Goal: Task Accomplishment & Management: Use online tool/utility

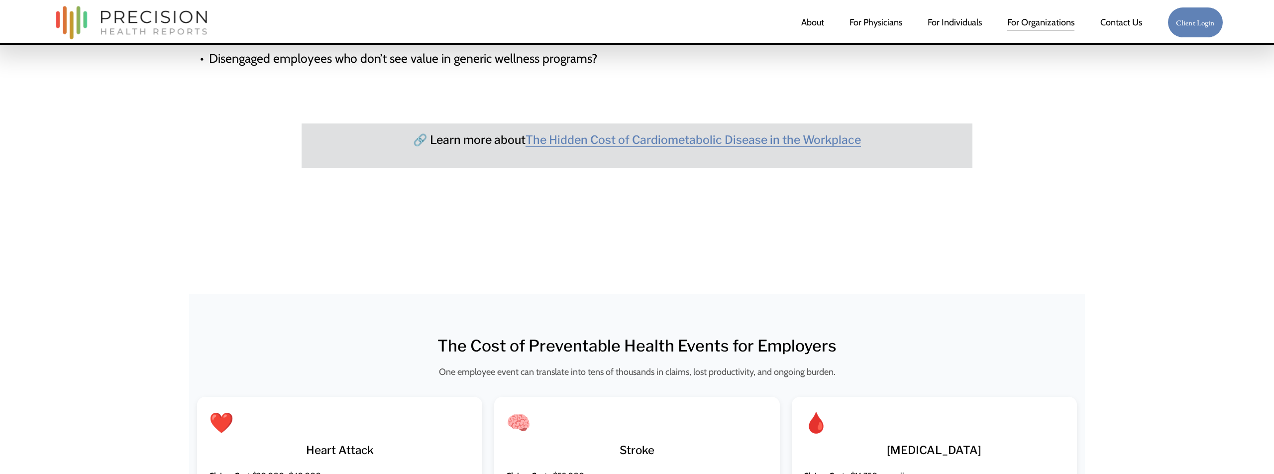
scroll to position [999, 0]
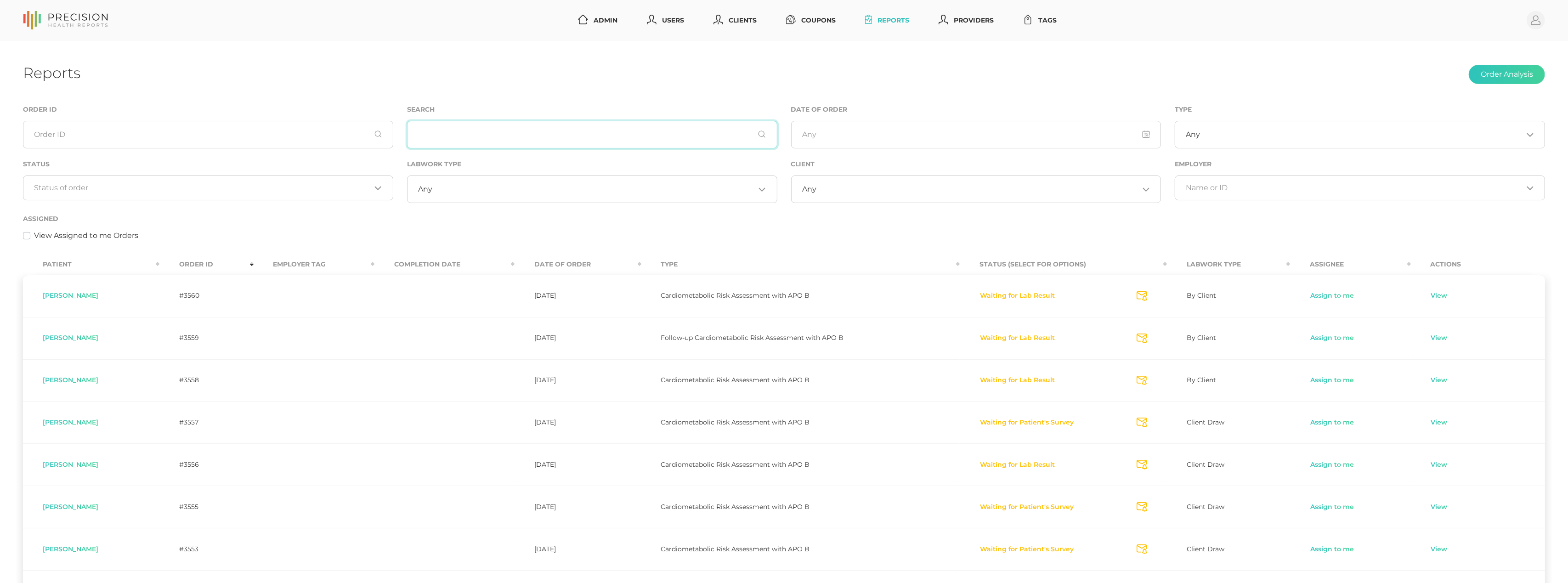
click at [587, 126] on input "text" at bounding box center [592, 135] width 370 height 28
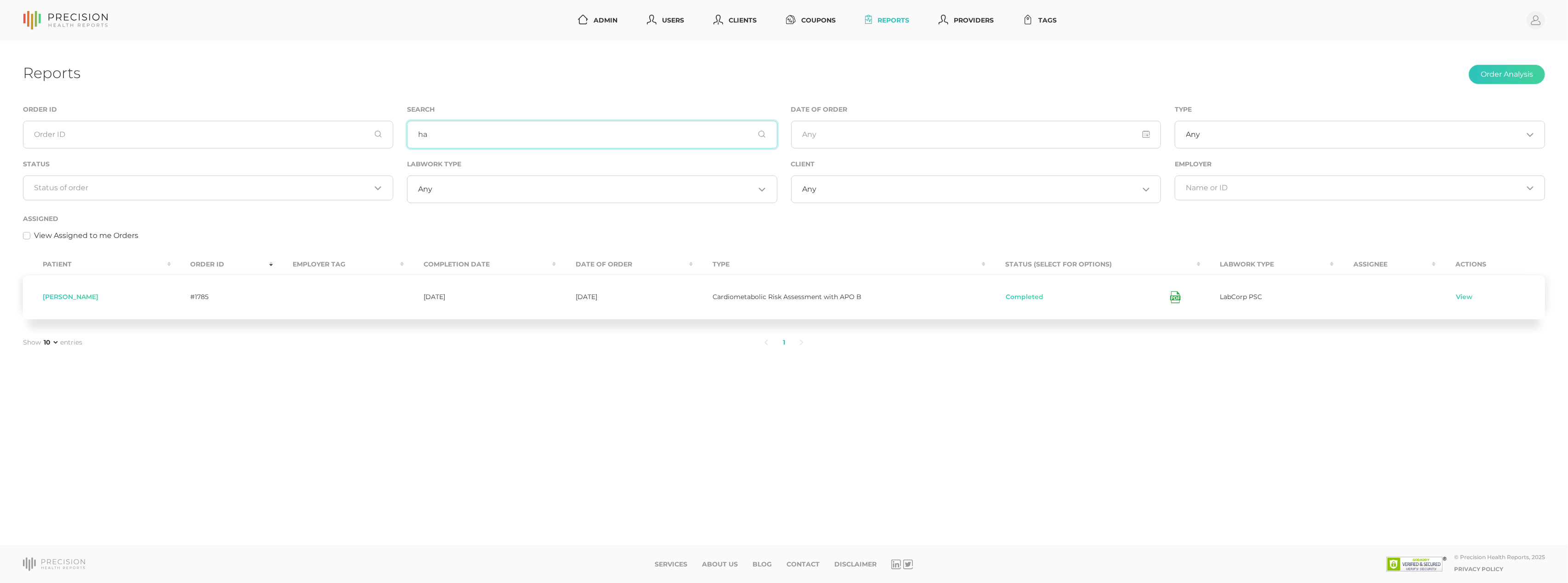
type input "h"
type input "patrice hallman"
click at [1456, 296] on link "View" at bounding box center [1464, 298] width 18 height 9
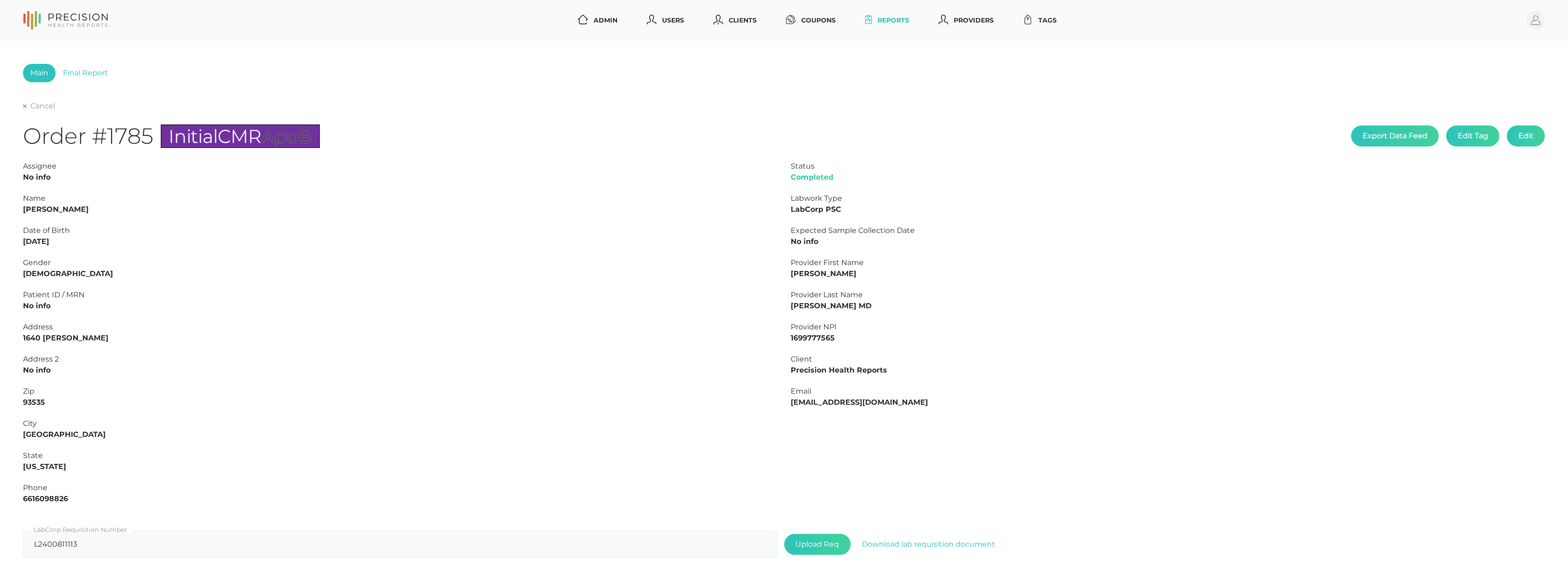
click at [45, 101] on div "Cancel" at bounding box center [784, 106] width 1522 height 11
click at [34, 107] on link "Cancel" at bounding box center [39, 106] width 32 height 9
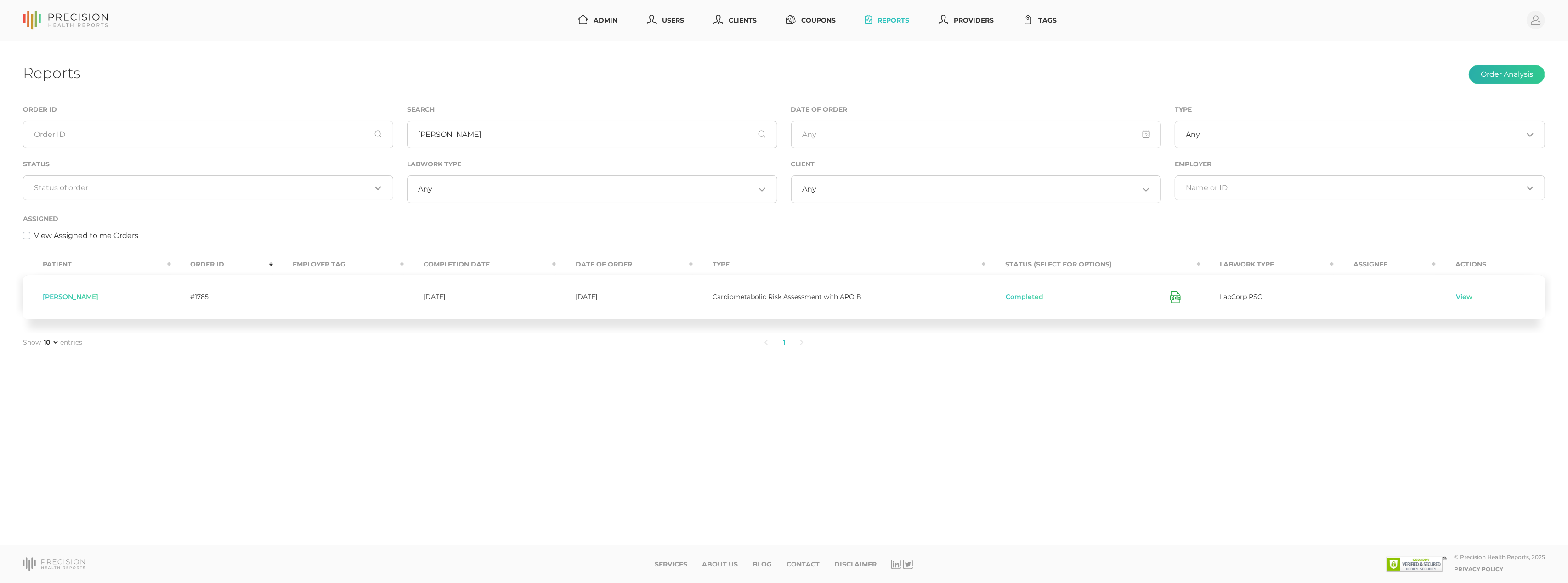
click at [1534, 74] on button "Order Analysis" at bounding box center [1507, 74] width 77 height 19
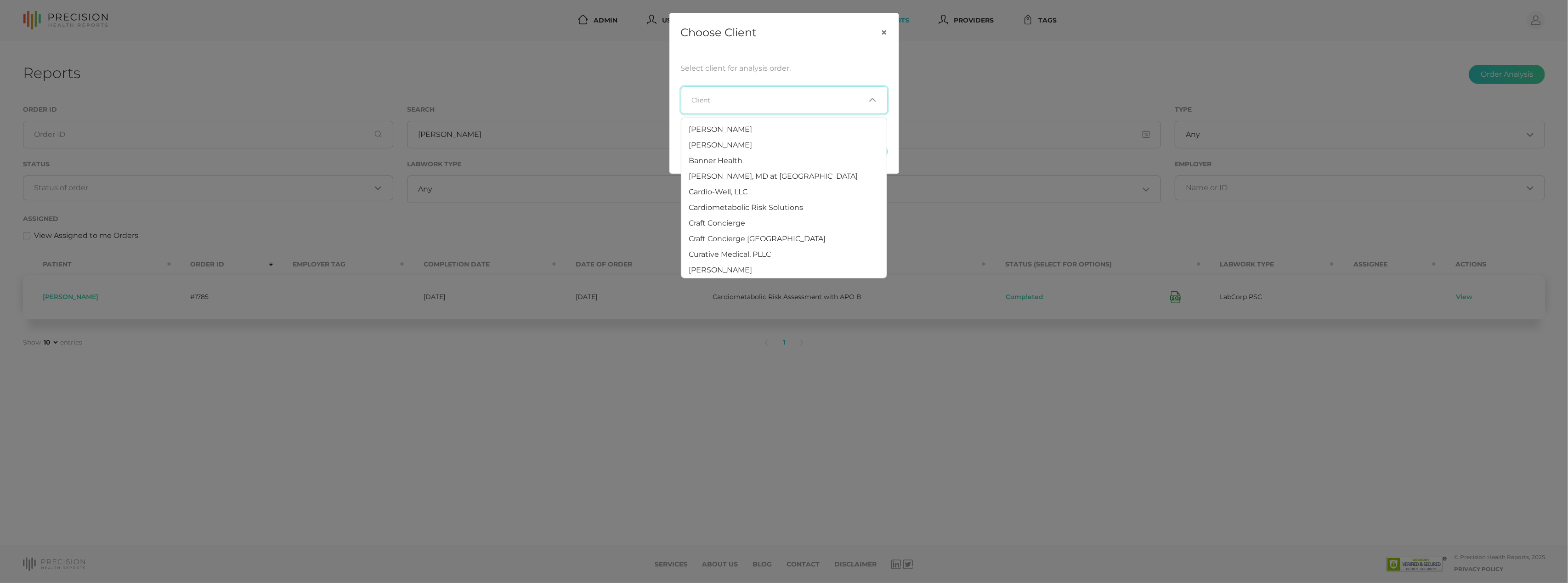
click at [817, 94] on div "Loading..." at bounding box center [784, 101] width 207 height 28
click at [740, 263] on li "Precision Health Reports" at bounding box center [784, 271] width 205 height 16
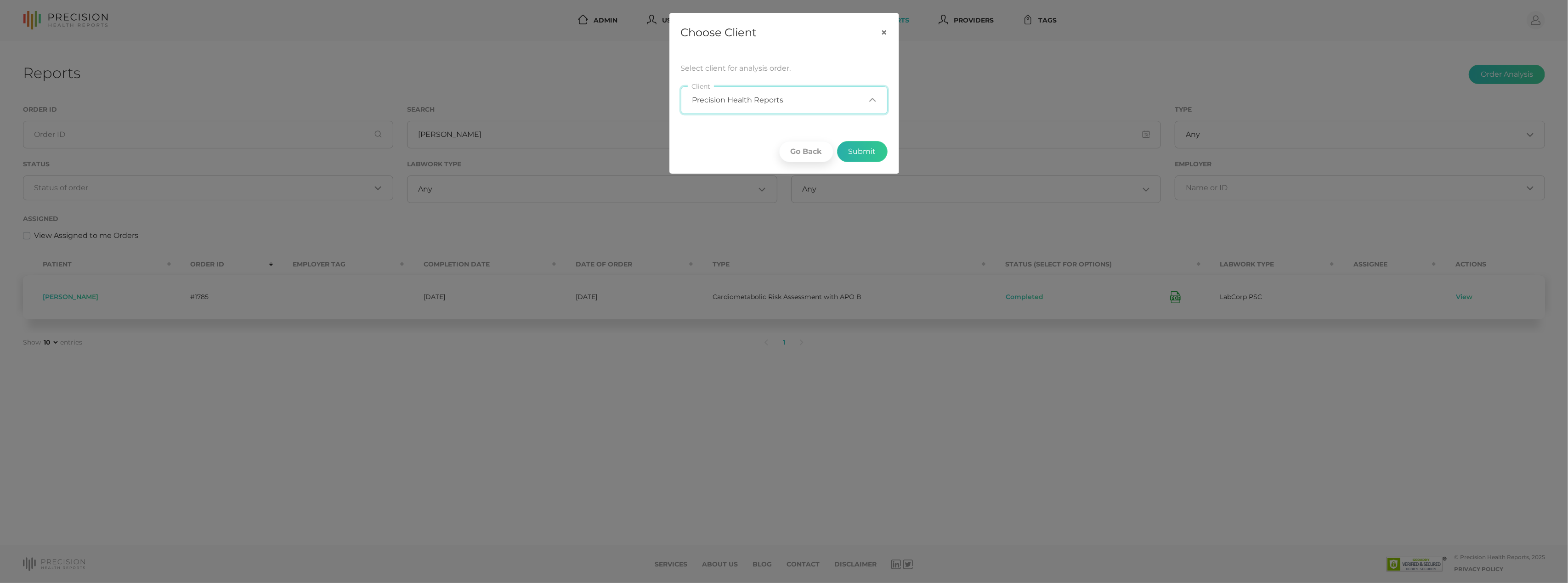
scroll to position [443, 0]
click at [862, 156] on button "Submit" at bounding box center [862, 152] width 51 height 21
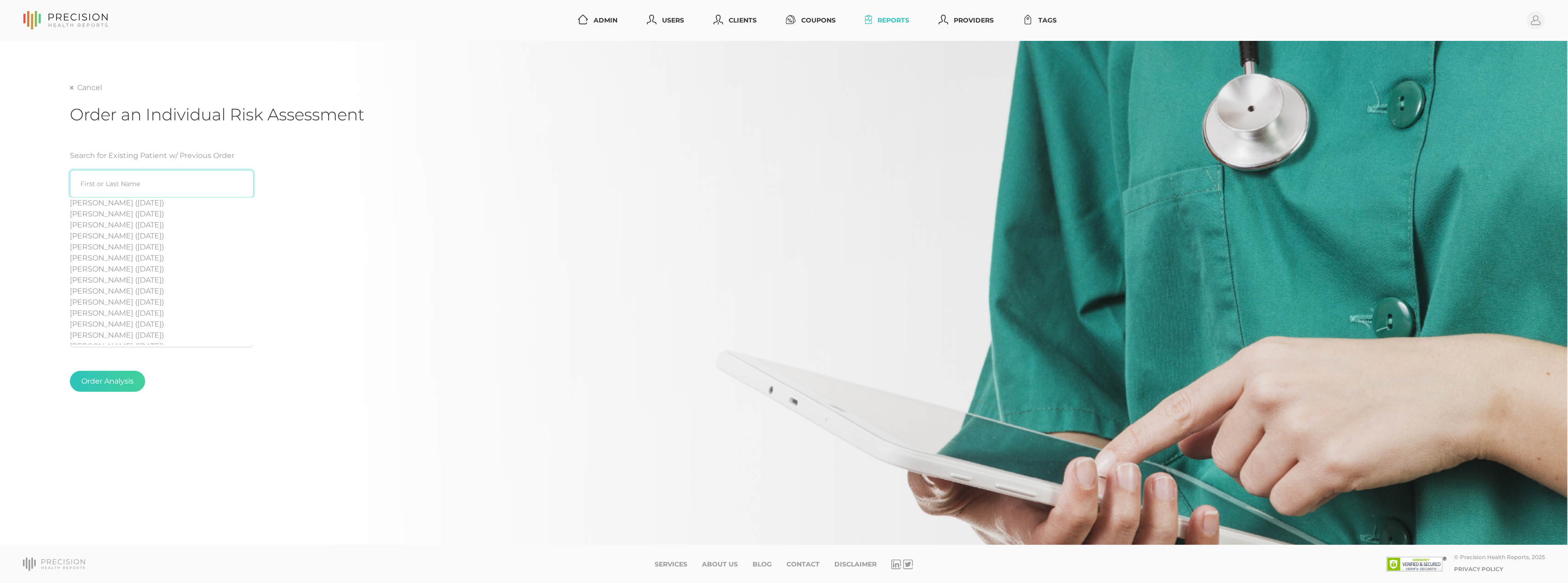
click at [144, 191] on input "search" at bounding box center [162, 184] width 184 height 28
paste input "patrice hallman"
click at [127, 201] on div "Patrice Hallma n (12/03/1953)" at bounding box center [162, 203] width 184 height 11
type input "Patrice Hallman (12/03/1953)"
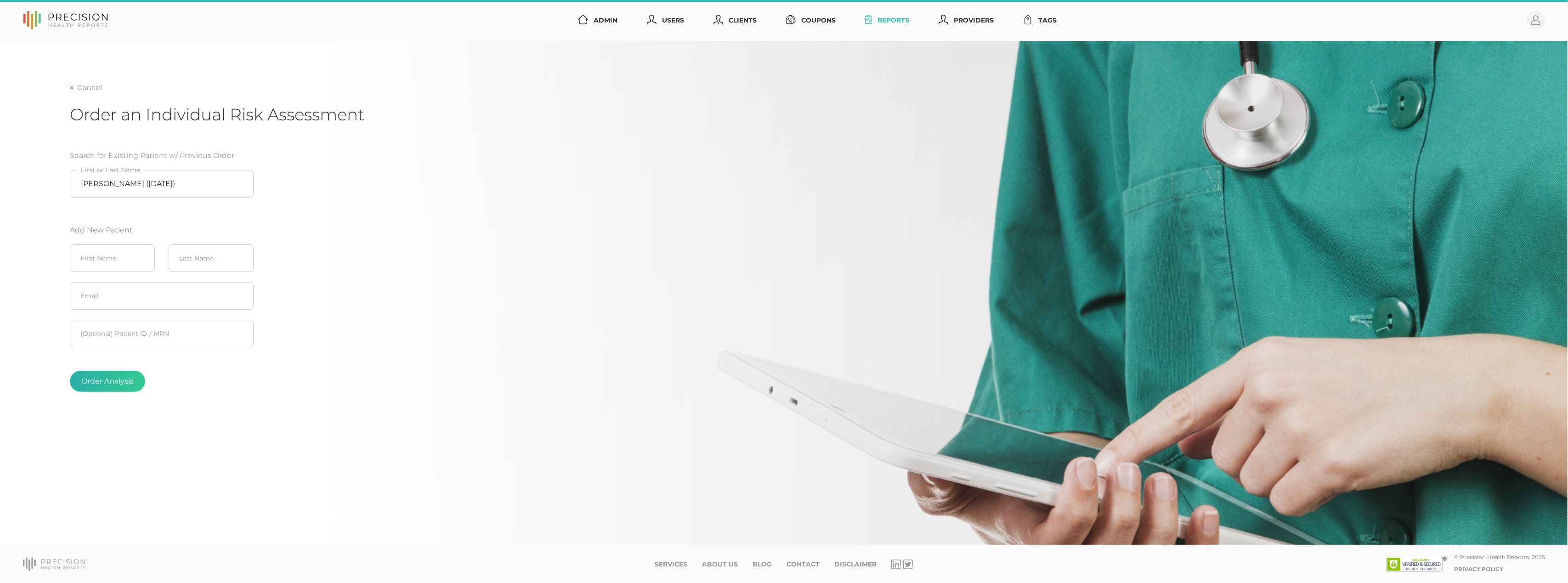
click at [122, 388] on button "Order Analysis" at bounding box center [108, 382] width 76 height 21
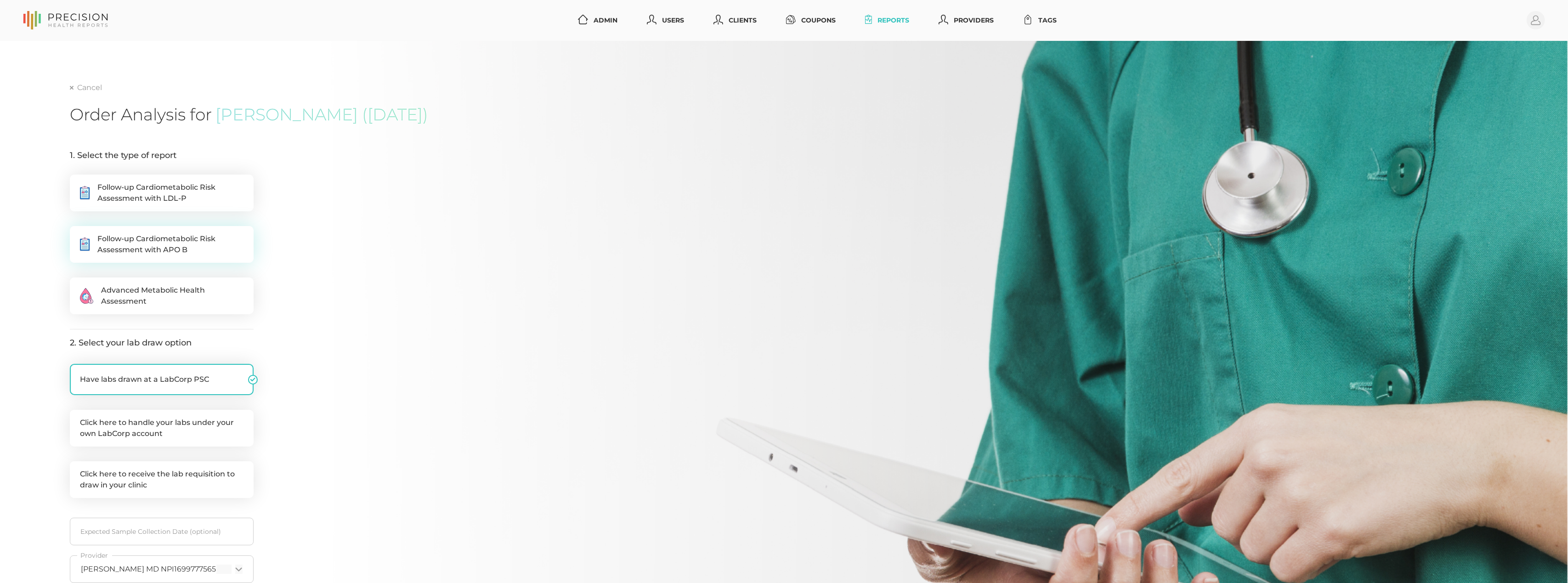
click at [157, 241] on span "Follow-up Cardiometabolic Risk Assessment with APO B" at bounding box center [170, 245] width 146 height 22
click at [78, 236] on input ".cls-5{fill:#fff}.cls-8{fill:#3a2c60} Follow-up Cardiometabolic Risk Assessment…" at bounding box center [74, 231] width 7 height 9
radio input "true"
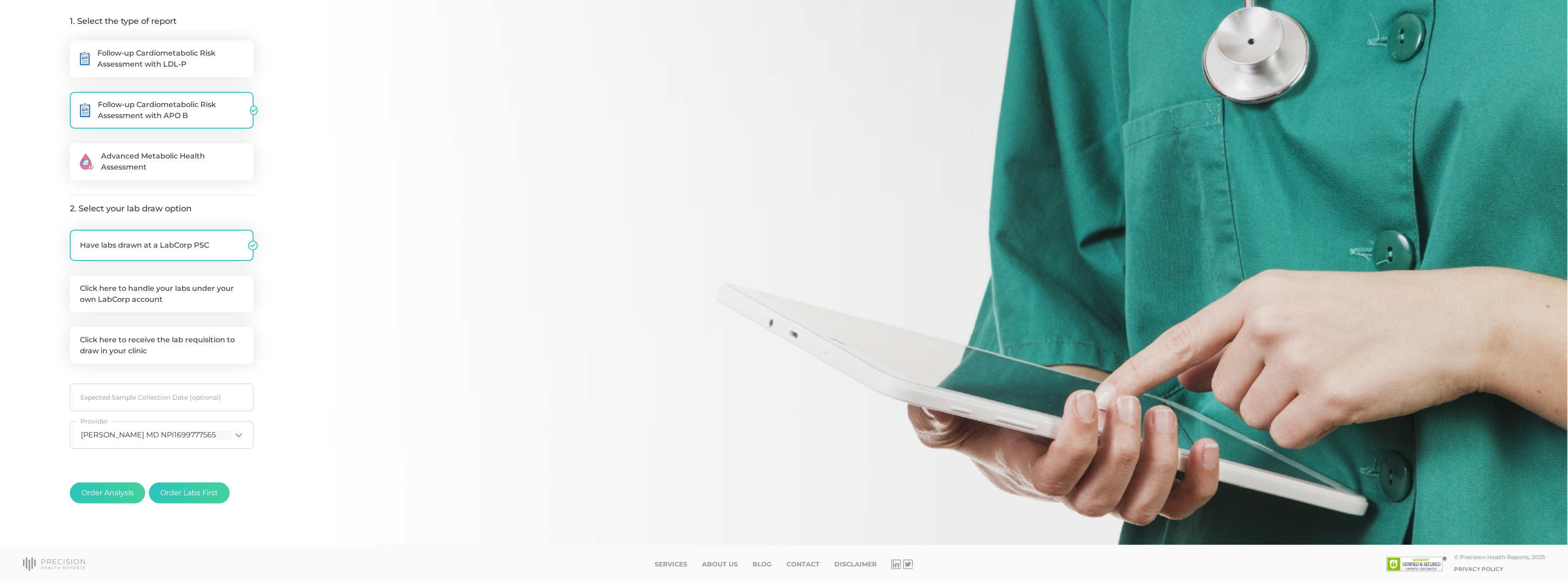
scroll to position [133, 0]
click at [115, 494] on button "Order Analysis" at bounding box center [108, 493] width 76 height 21
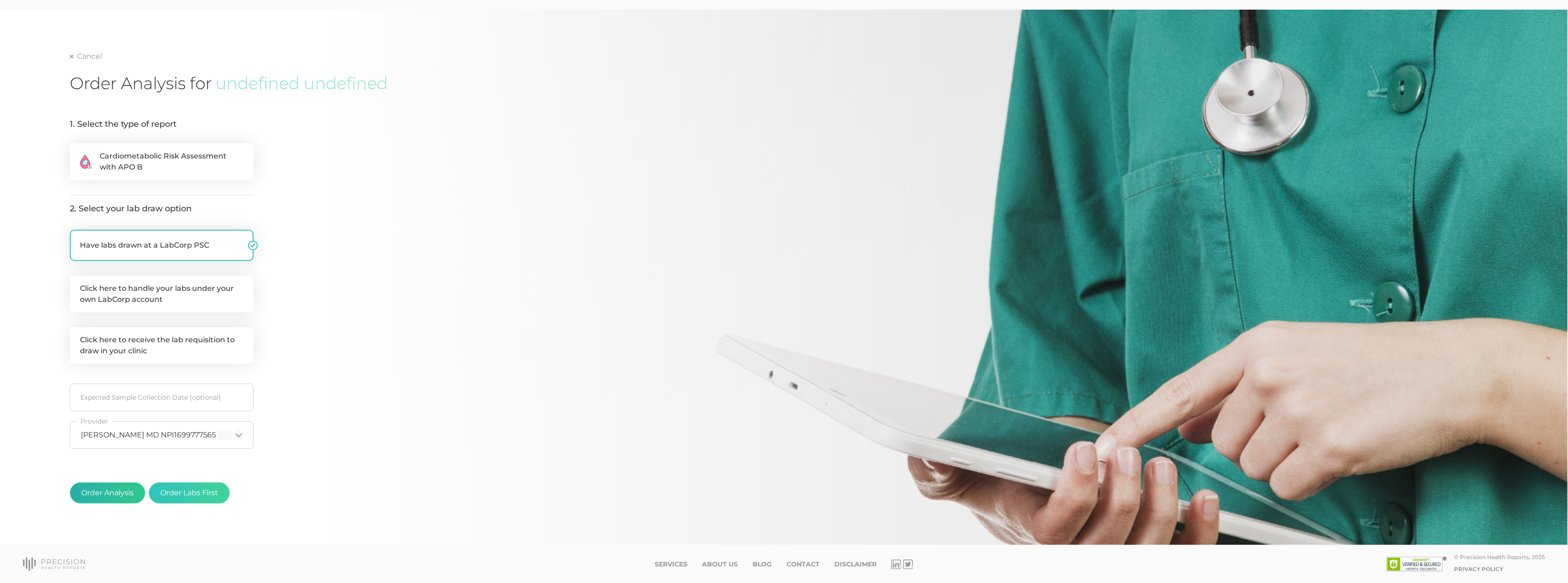
scroll to position [30, 0]
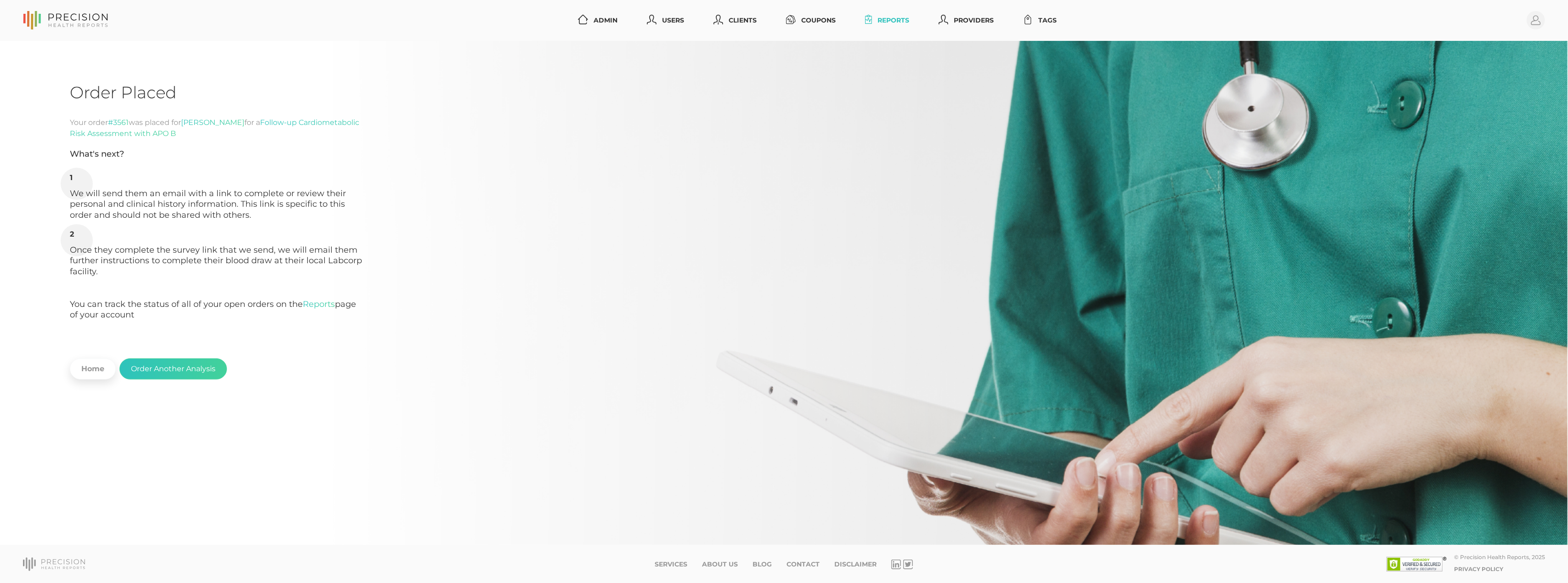
click at [875, 19] on link "Reports" at bounding box center [887, 20] width 52 height 17
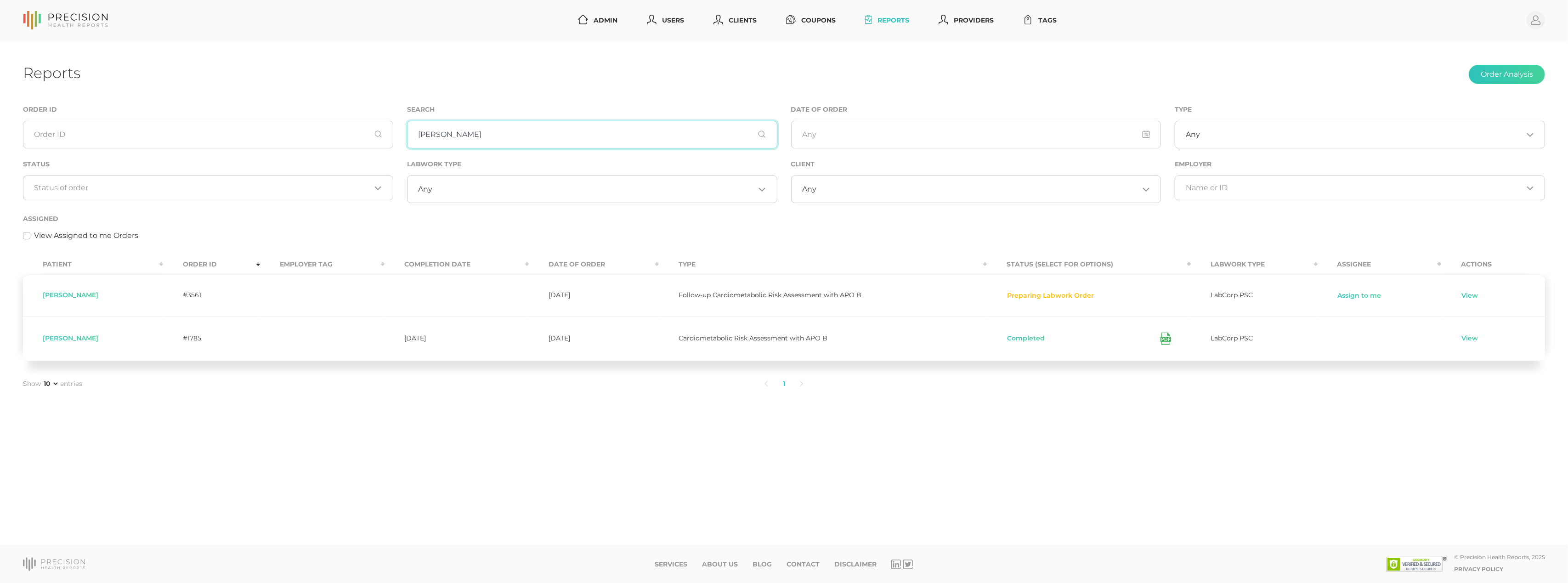
click at [504, 139] on input "patrice hallman" at bounding box center [592, 135] width 370 height 28
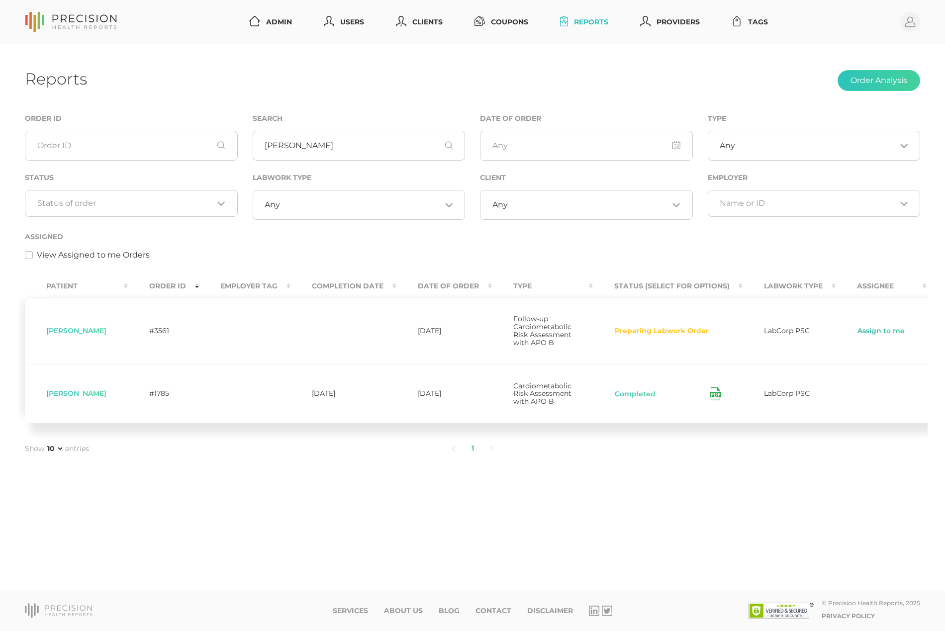
click at [870, 336] on link "Assign to me" at bounding box center [881, 331] width 48 height 10
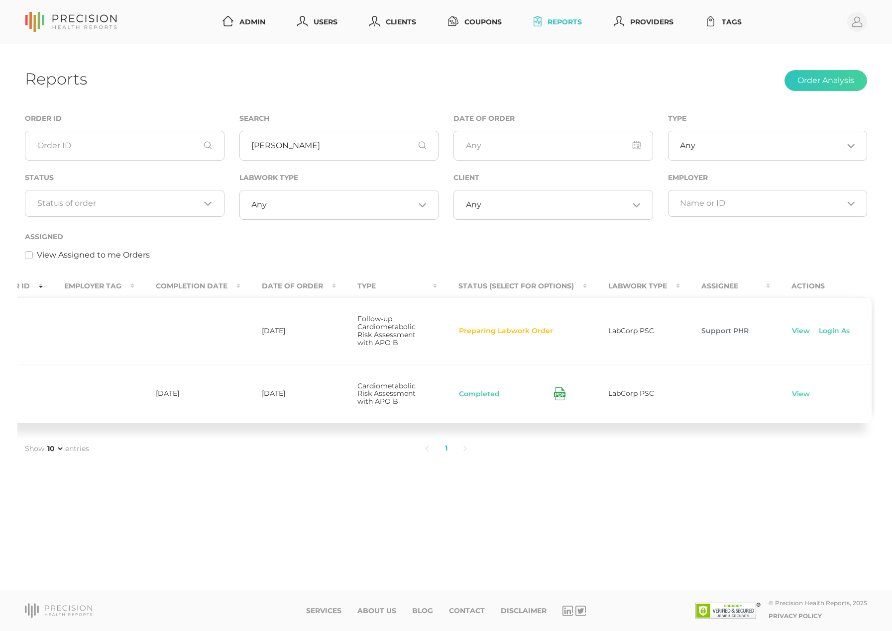
scroll to position [0, 156]
click at [794, 336] on link "View" at bounding box center [801, 331] width 19 height 10
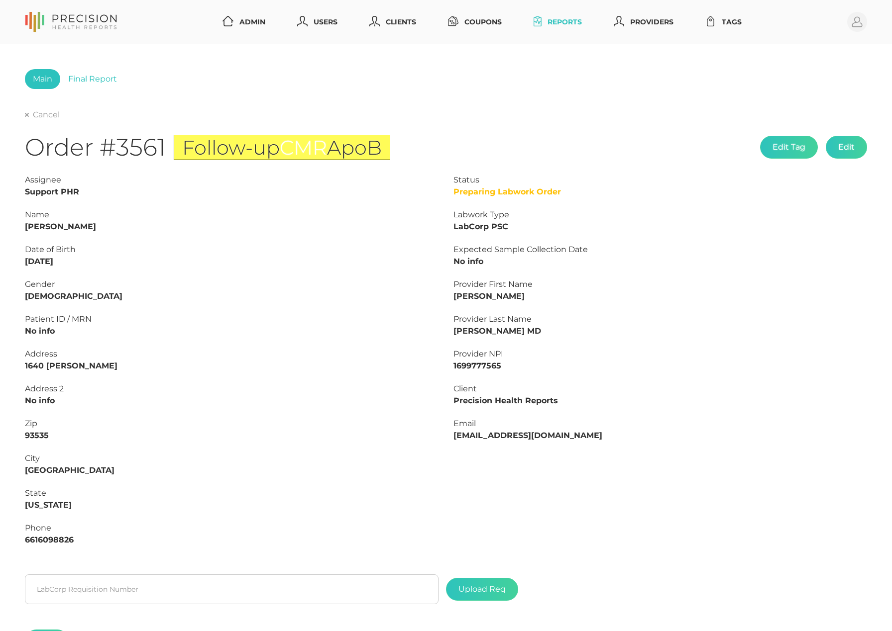
click at [72, 227] on strong "Patrice Hallman" at bounding box center [60, 226] width 71 height 9
copy strong "Hallman"
drag, startPoint x: 186, startPoint y: 150, endPoint x: 439, endPoint y: 158, distance: 253.4
click at [439, 159] on div "Order #3561 Follow-up CMR ApoB Edit Tag Edit" at bounding box center [446, 153] width 842 height 41
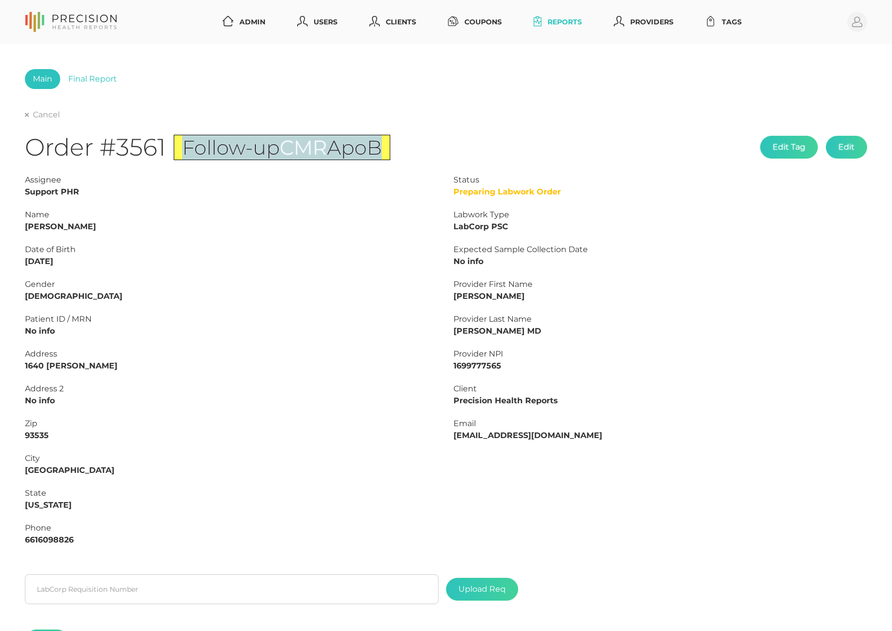
copy span "Follow-up CMR ApoB"
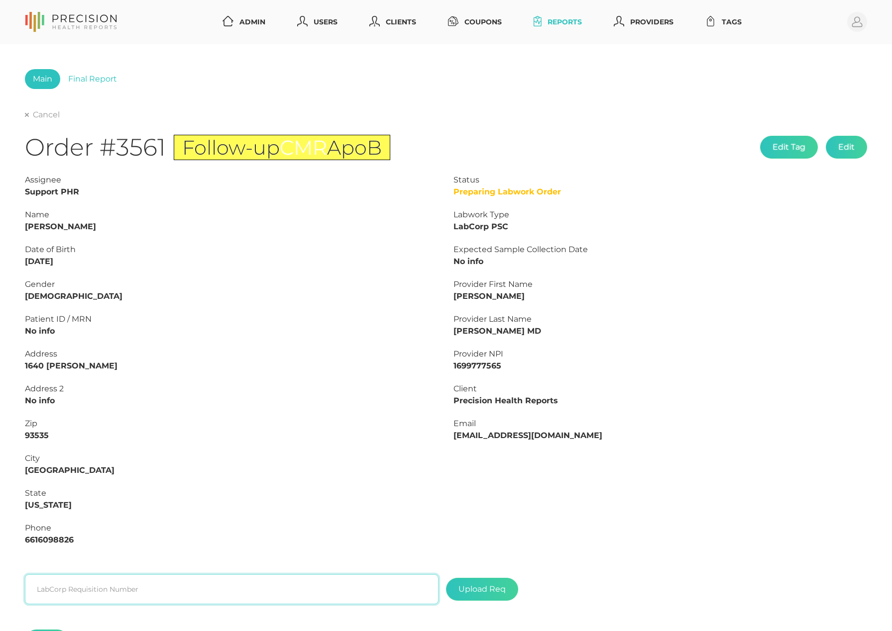
click at [131, 583] on input "text" at bounding box center [231, 590] width 413 height 30
click at [128, 584] on input "text" at bounding box center [231, 590] width 413 height 30
paste input "L2507063343"
type input "L2507063343"
click at [486, 588] on label at bounding box center [481, 590] width 71 height 22
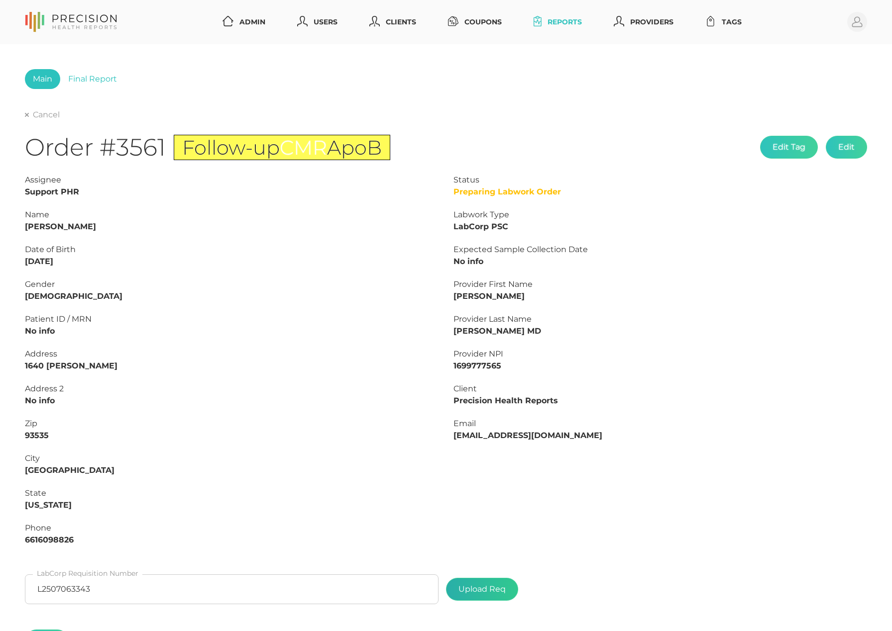
click at [506, 585] on input "file" at bounding box center [506, 585] width 0 height 0
type input "C:\fakepath\7c9d0c69-0f4b-44ab-b31d-e286958c3085.pdf"
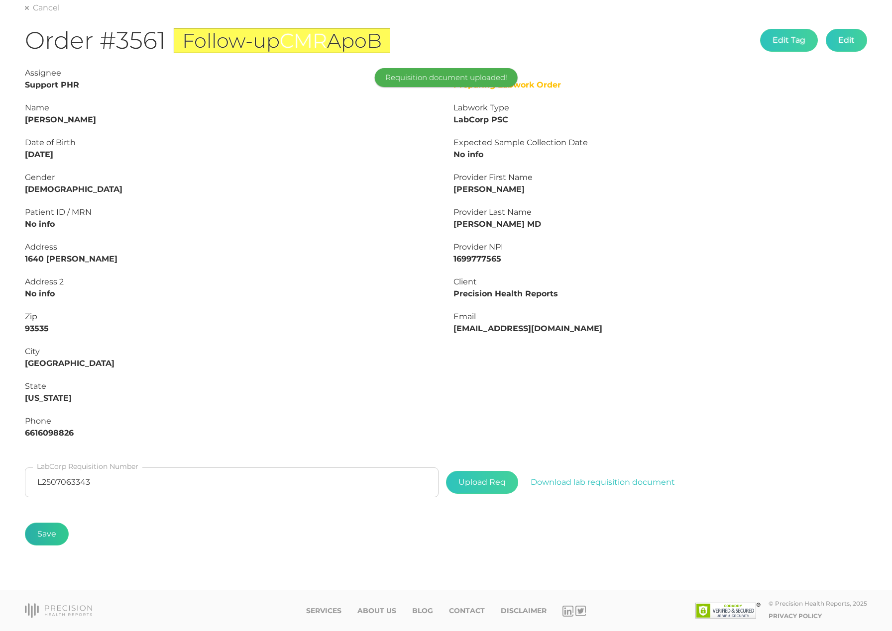
click at [50, 533] on button "Save" at bounding box center [47, 534] width 44 height 23
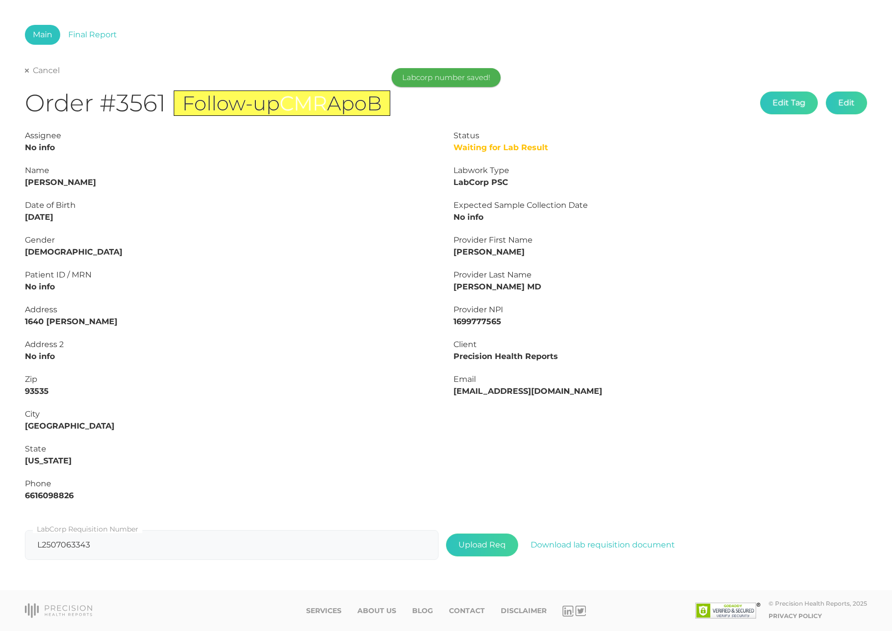
click at [41, 66] on link "Cancel" at bounding box center [42, 71] width 35 height 10
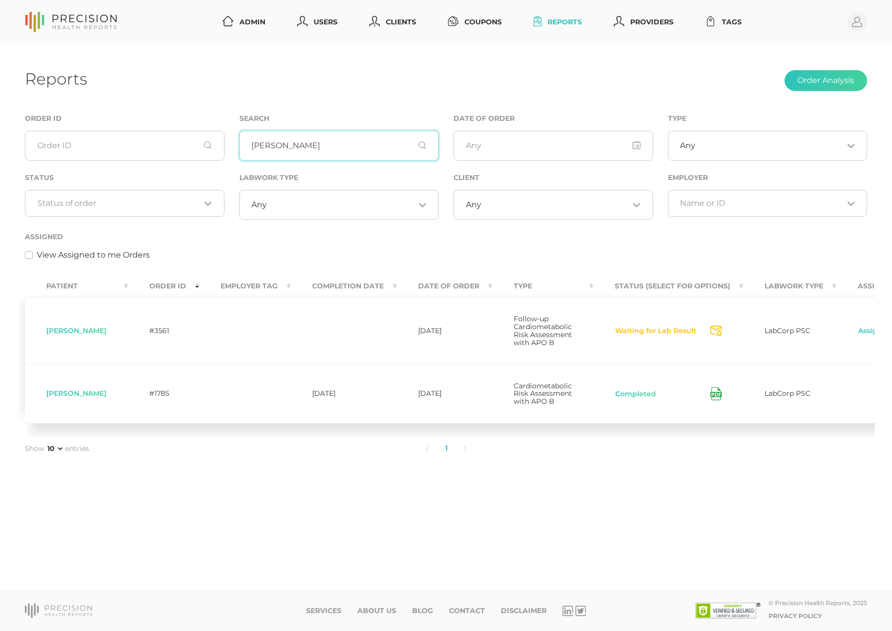
click at [340, 154] on input "patrice hallman" at bounding box center [339, 146] width 200 height 30
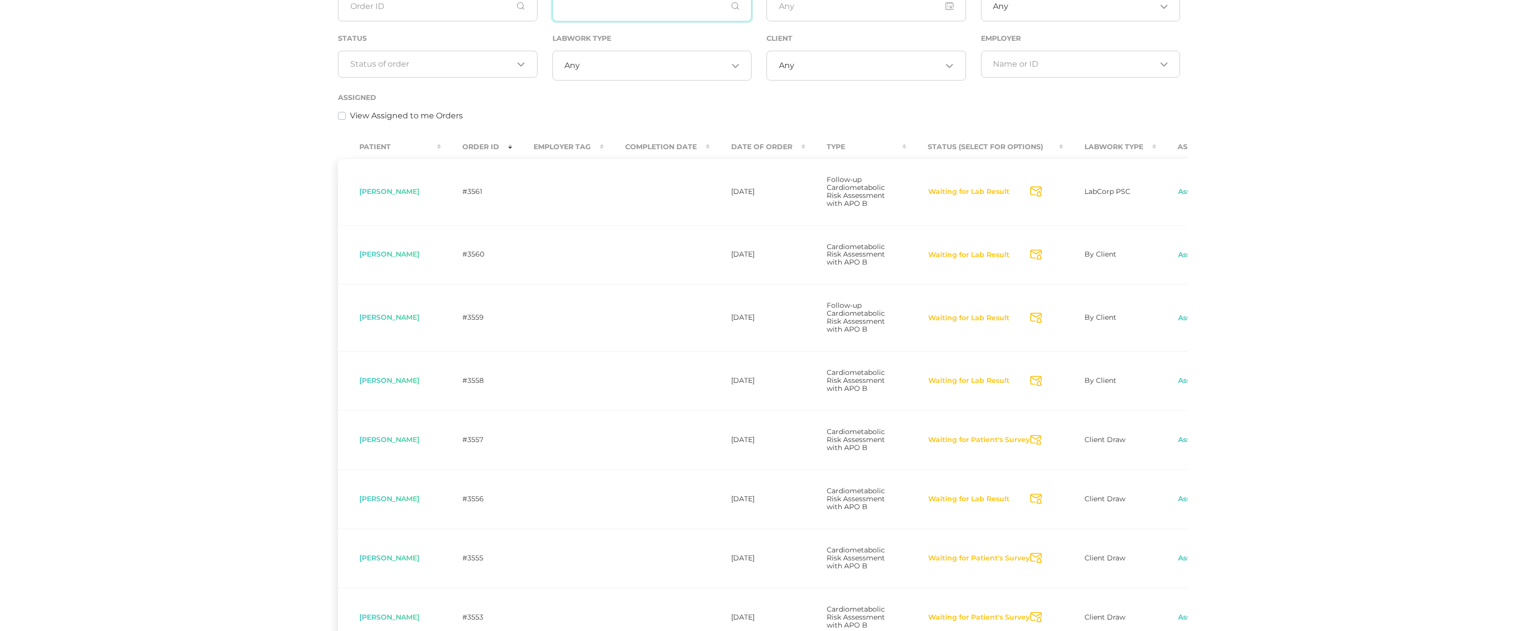
scroll to position [162, 0]
